Goal: Information Seeking & Learning: Learn about a topic

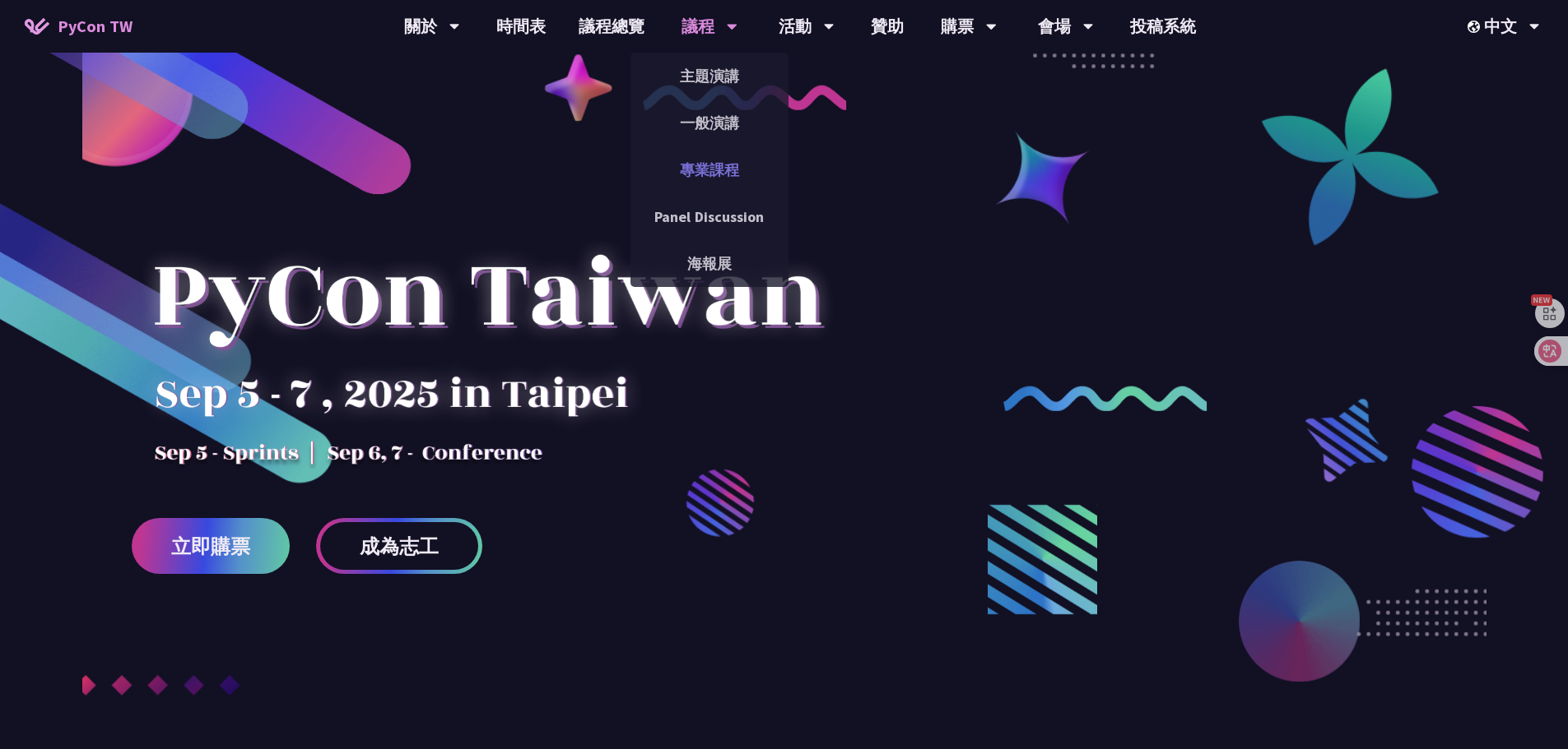
click at [723, 152] on link "專業課程" at bounding box center [709, 170] width 158 height 38
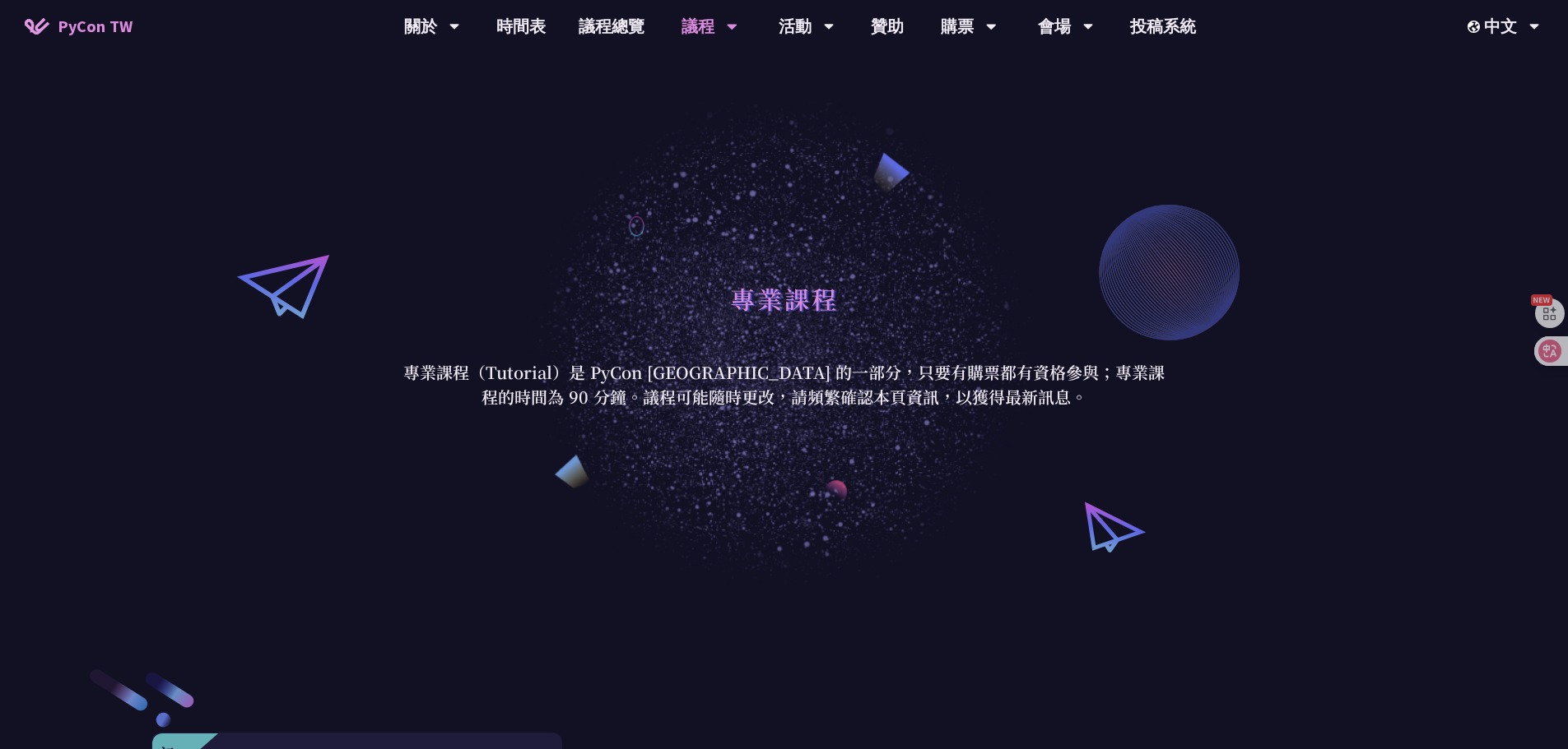
click at [564, 186] on div "專業課程 專業課程（Tutorial）是 PyCon Taiwan 的一部分，只要有購票都有資格參與；專業課程的時間為 90 分鐘。議程可能隨時更改，請頻繁確…" at bounding box center [784, 342] width 1568 height 486
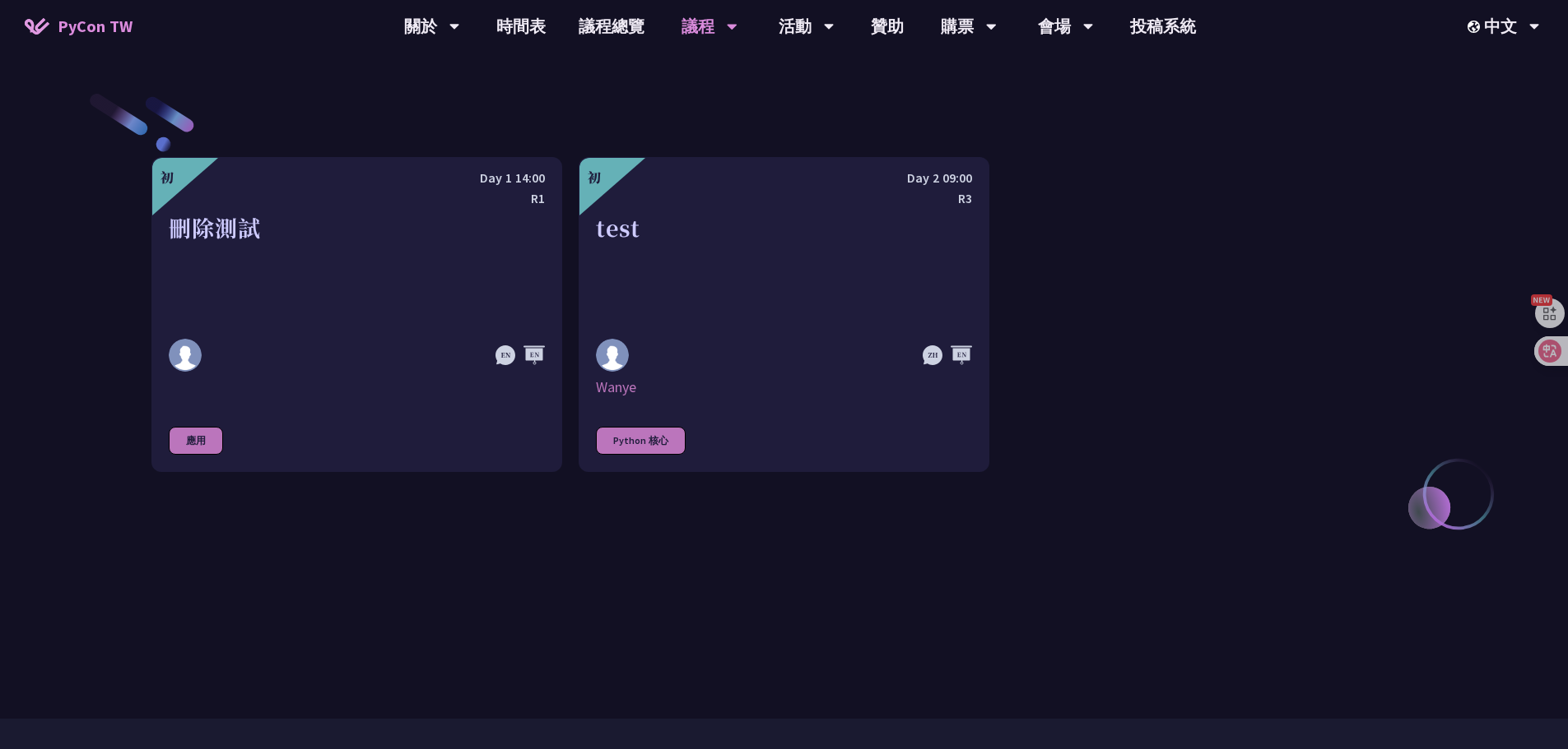
click at [1239, 389] on div "初 Day 1 14:00 R1 刪除測試 應用 初 Day 2 09:00 R3 test [GEOGRAPHIC_DATA] Python 核心" at bounding box center [784, 315] width 1265 height 315
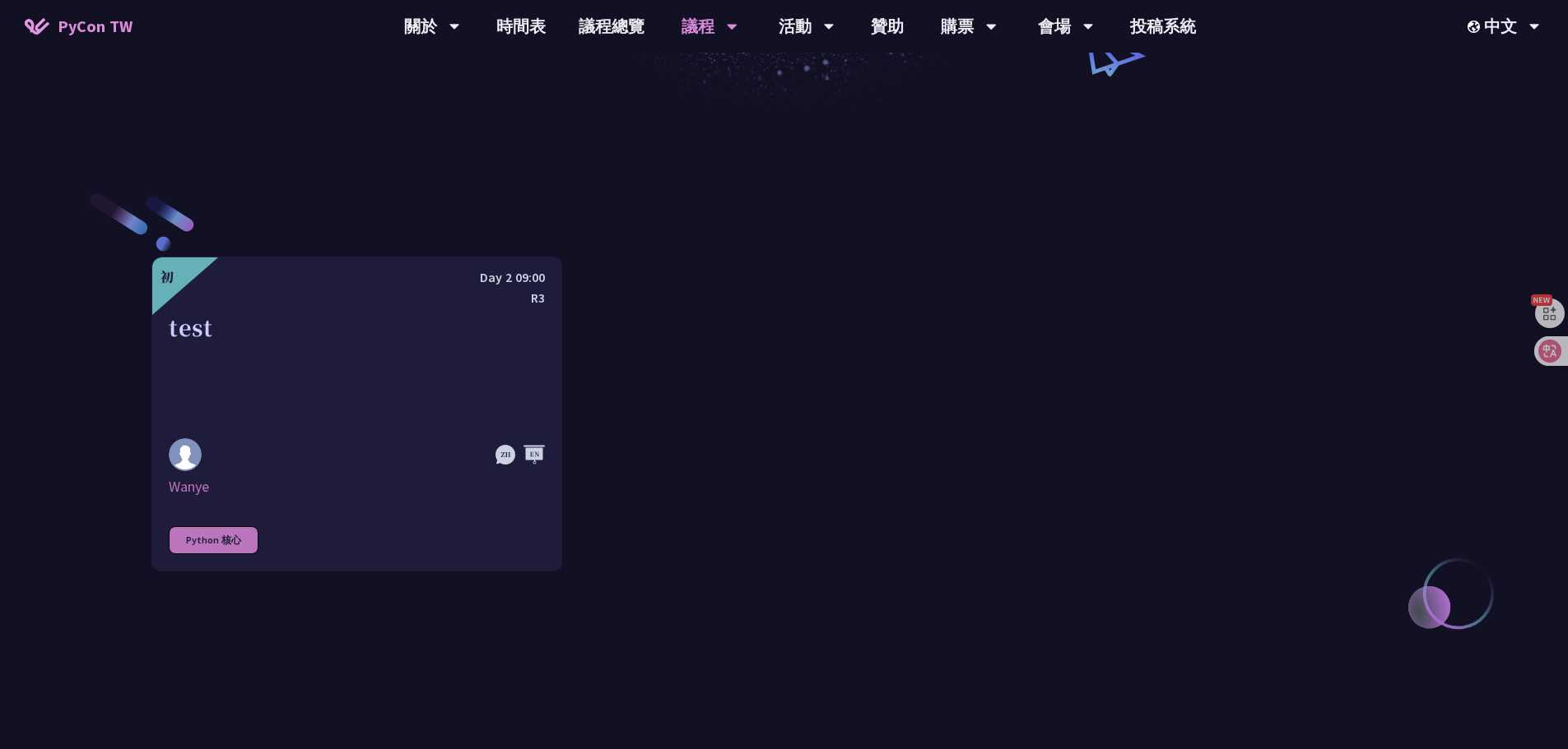
scroll to position [494, 0]
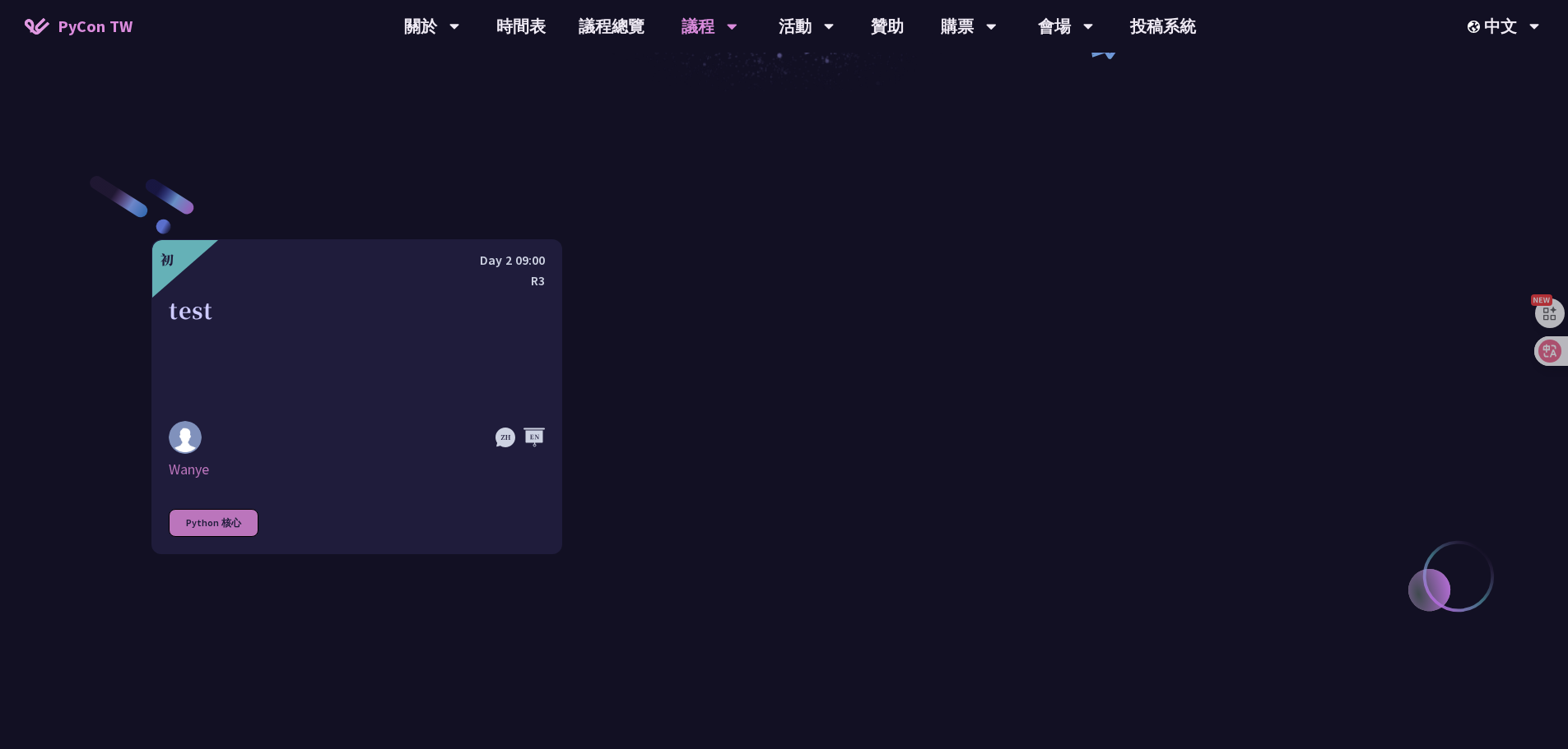
drag, startPoint x: 1249, startPoint y: 295, endPoint x: 1277, endPoint y: 221, distance: 79.1
click at [1248, 295] on div "初 Day 2 09:00 R3 test [GEOGRAPHIC_DATA] Python 核心" at bounding box center [784, 397] width 1265 height 315
click at [749, 431] on div "初 Day 2 09:00 R3 test [GEOGRAPHIC_DATA] Python 核心" at bounding box center [784, 397] width 1265 height 315
